Goal: Transaction & Acquisition: Obtain resource

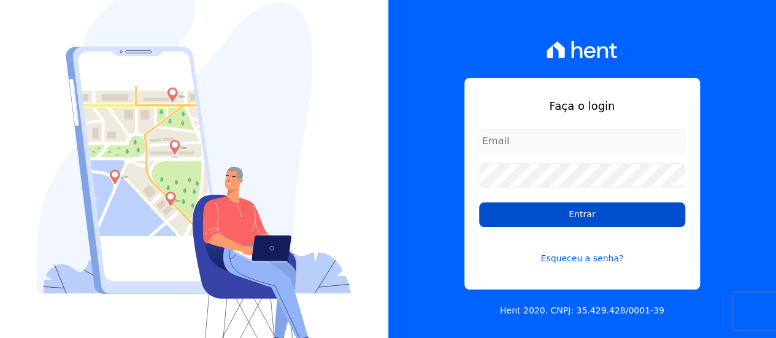
type input "[EMAIL_ADDRESS][DOMAIN_NAME]"
click at [502, 206] on input "Entrar" at bounding box center [582, 214] width 206 height 25
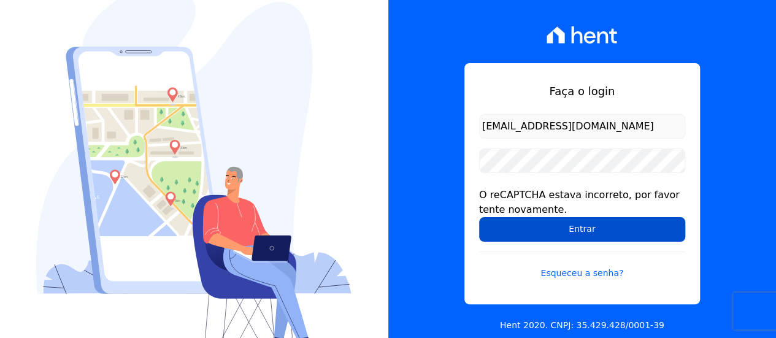
click at [527, 230] on input "Entrar" at bounding box center [582, 229] width 206 height 25
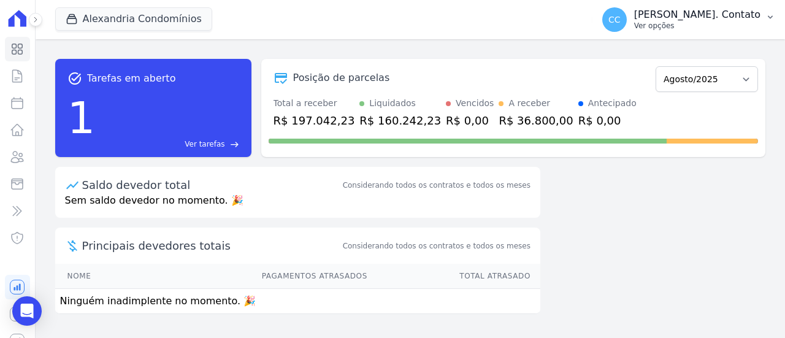
click at [754, 28] on p "Ver opções" at bounding box center [697, 26] width 126 height 10
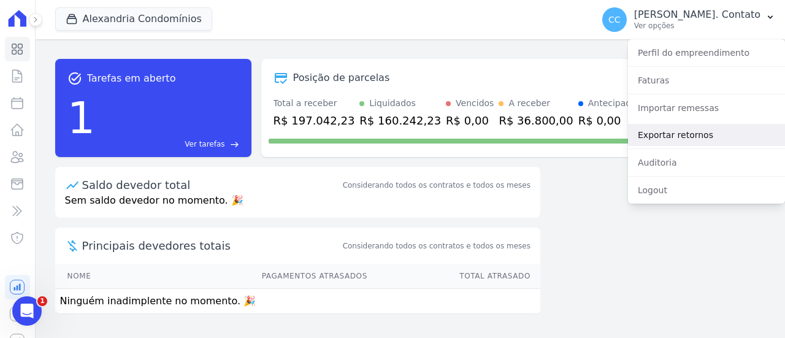
click at [699, 131] on link "Exportar retornos" at bounding box center [706, 135] width 157 height 22
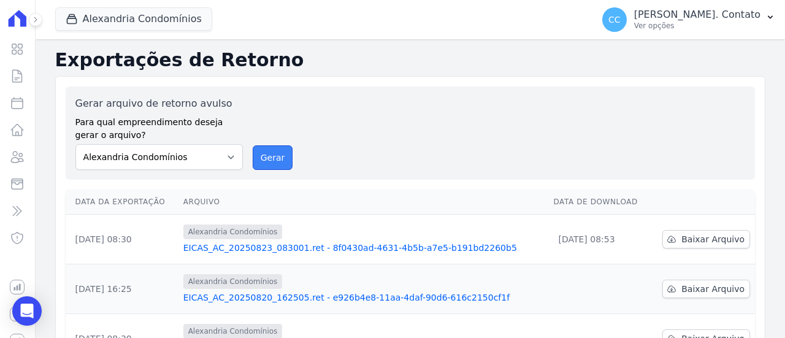
click at [269, 159] on button "Gerar" at bounding box center [273, 157] width 40 height 25
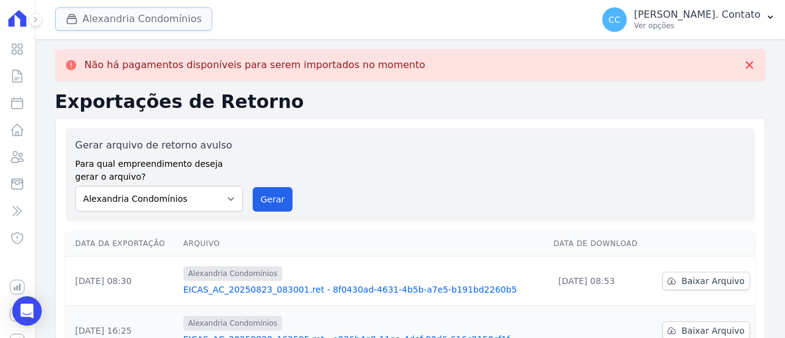
click at [125, 23] on button "Alexandria Condomínios" at bounding box center [133, 18] width 157 height 23
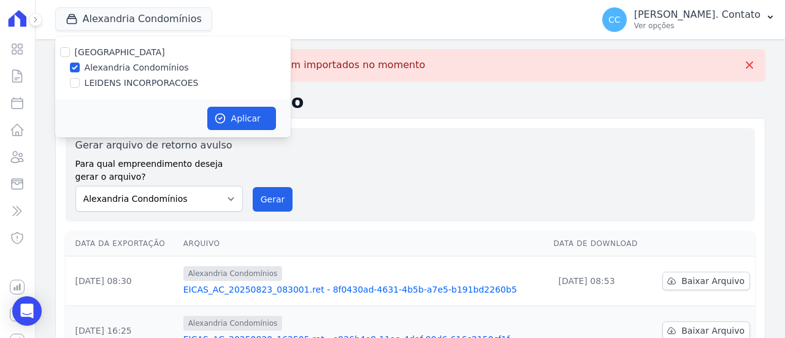
click at [117, 80] on label "LEIDENS INCORPORACOES" at bounding box center [142, 83] width 114 height 13
click at [80, 80] on input "LEIDENS INCORPORACOES" at bounding box center [75, 83] width 10 height 10
checkbox input "true"
click at [125, 67] on label "Alexandria Condomínios" at bounding box center [137, 67] width 104 height 13
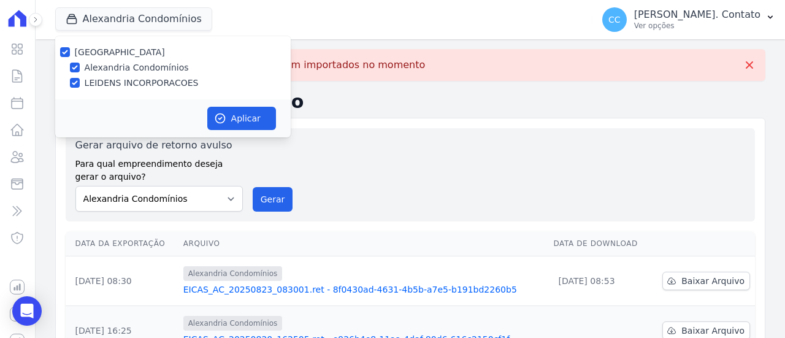
click at [80, 67] on input "Alexandria Condomínios" at bounding box center [75, 68] width 10 height 10
checkbox input "false"
click at [253, 115] on button "Aplicar" at bounding box center [241, 118] width 69 height 23
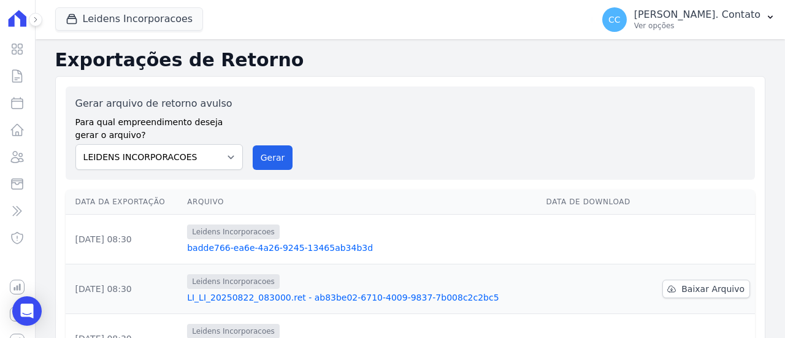
click at [314, 247] on link "badde766-ea6e-4a26-9245-13465ab34b3d" at bounding box center [361, 248] width 349 height 12
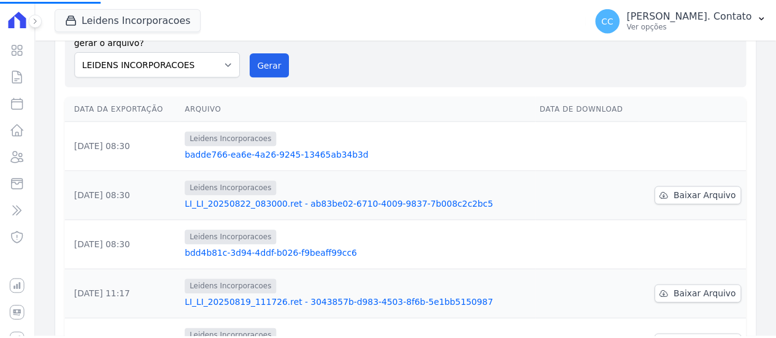
scroll to position [123, 0]
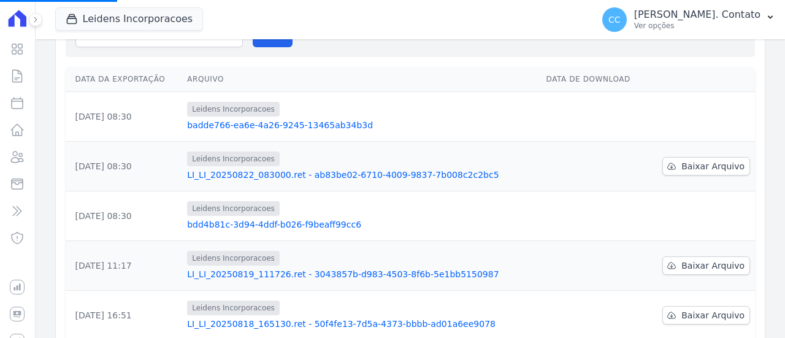
click at [340, 125] on link "badde766-ea6e-4a26-9245-13465ab34b3d" at bounding box center [361, 125] width 349 height 12
